Goal: Task Accomplishment & Management: Manage account settings

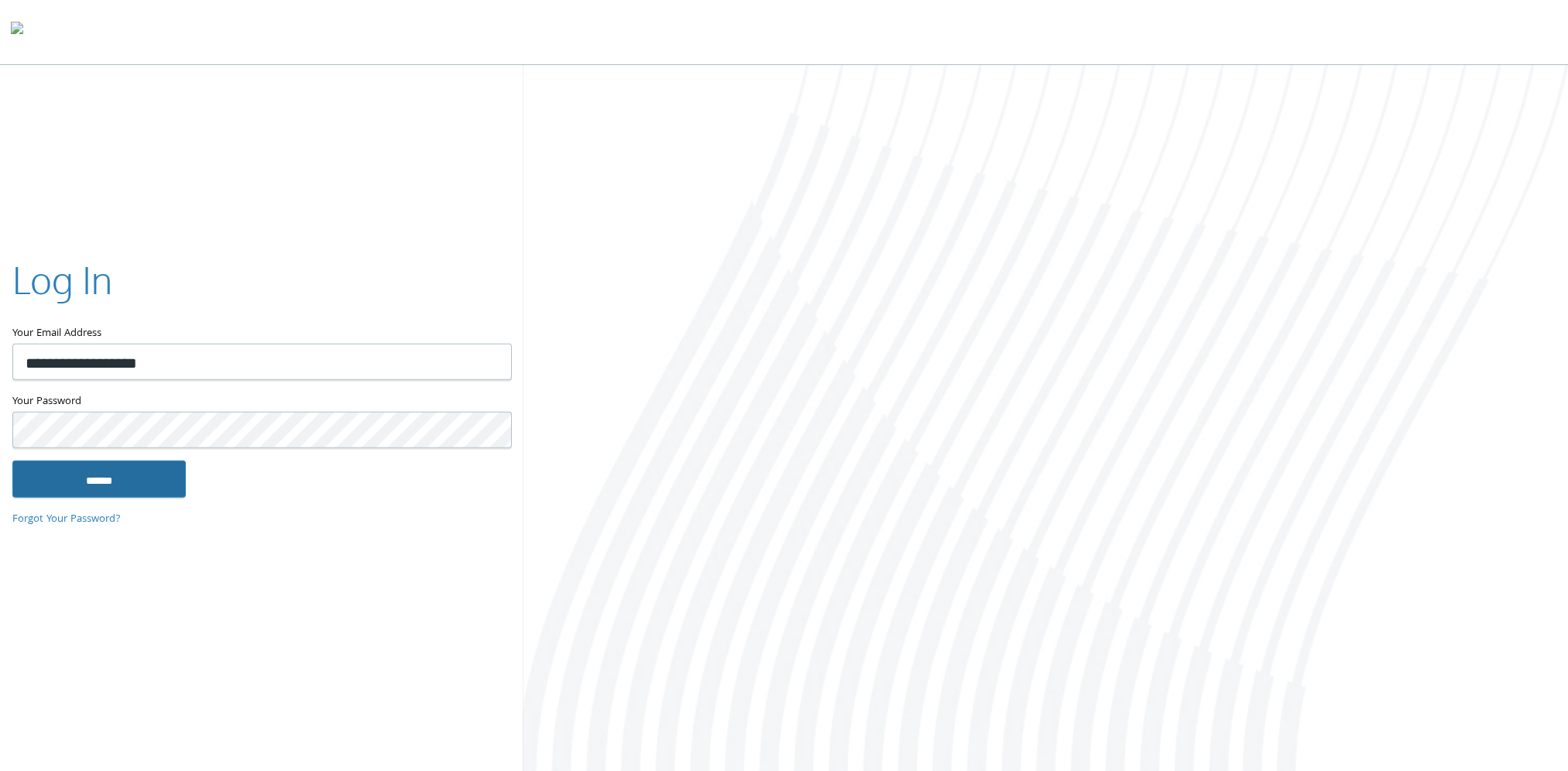
click at [129, 475] on input "******" at bounding box center [99, 478] width 173 height 37
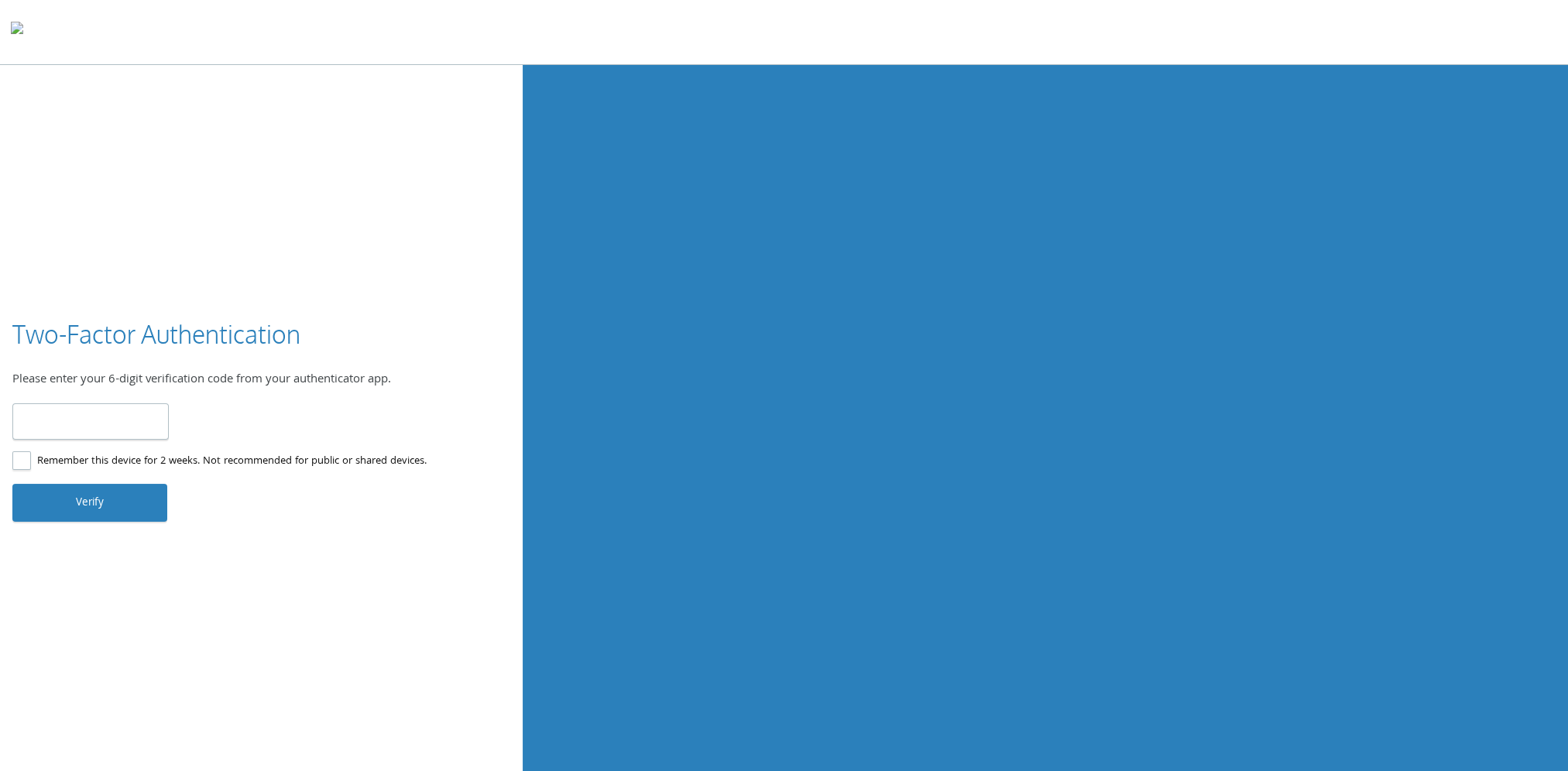
type input "******"
